Goal: Navigation & Orientation: Find specific page/section

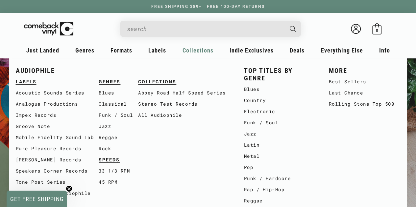
scroll to position [0, 831]
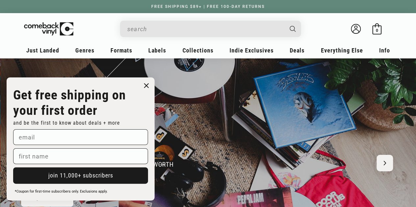
click at [148, 85] on circle "Close dialog" at bounding box center [147, 86] width 10 height 10
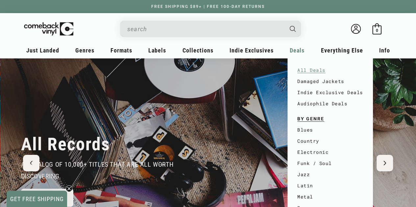
click at [311, 72] on link "All Deals" at bounding box center [330, 70] width 66 height 11
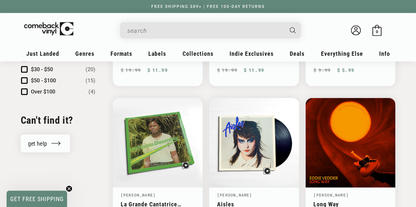
scroll to position [678, 0]
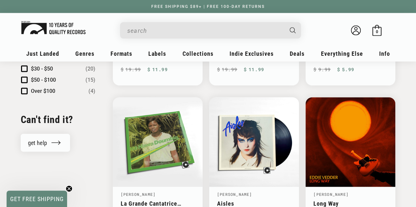
click at [57, 23] on img at bounding box center [53, 27] width 64 height 13
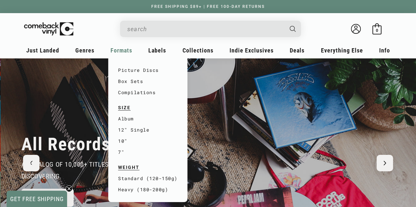
scroll to position [0, 831]
